Goal: Find specific page/section: Find specific page/section

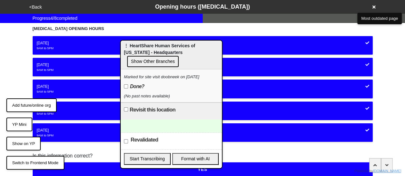
click at [172, 60] on button "Show Other Branches" at bounding box center [153, 61] width 52 height 11
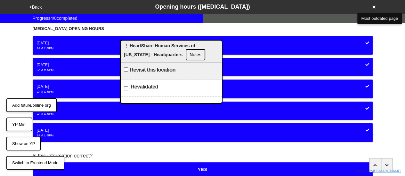
click at [366, 11] on div "<Back Opening hours (coronavirus)" at bounding box center [203, 7] width 350 height 9
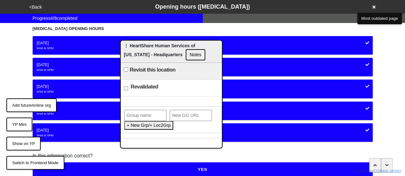
click at [374, 6] on icon at bounding box center [373, 6] width 3 height 3
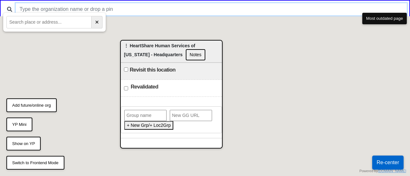
click at [206, 14] on input "text" at bounding box center [211, 9] width 391 height 12
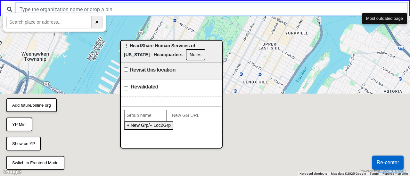
click at [113, 12] on input "text" at bounding box center [211, 9] width 391 height 12
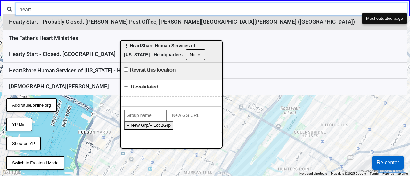
type input "heart"
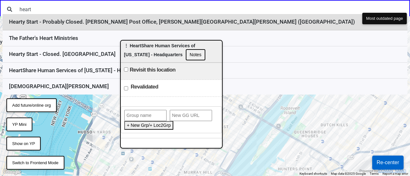
click at [80, 22] on li "Hearty Start - Probably Closed. James A. Farley Post Office, Moynihan Train Hal…" at bounding box center [205, 22] width 404 height 16
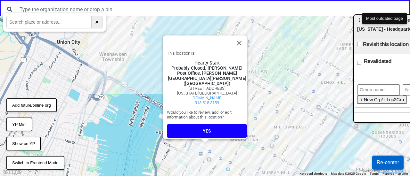
drag, startPoint x: 155, startPoint y: 45, endPoint x: 388, endPoint y: 20, distance: 234.3
click at [388, 0] on body "← Move left → Move right ↑ Move up ↓ Move down + Zoom in - Zoom out Home Jump l…" at bounding box center [205, 0] width 410 height 0
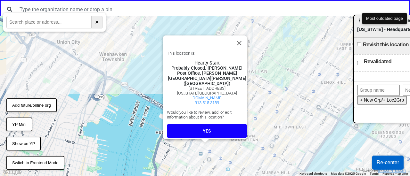
scroll to position [16, 0]
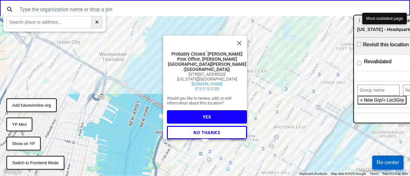
click at [205, 111] on button "YES" at bounding box center [207, 116] width 80 height 13
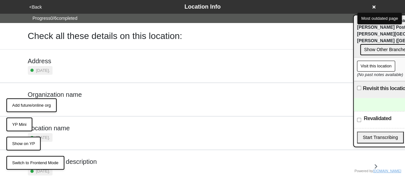
click at [382, 61] on button "Visit this location" at bounding box center [376, 66] width 38 height 11
